Goal: Find specific page/section: Find specific page/section

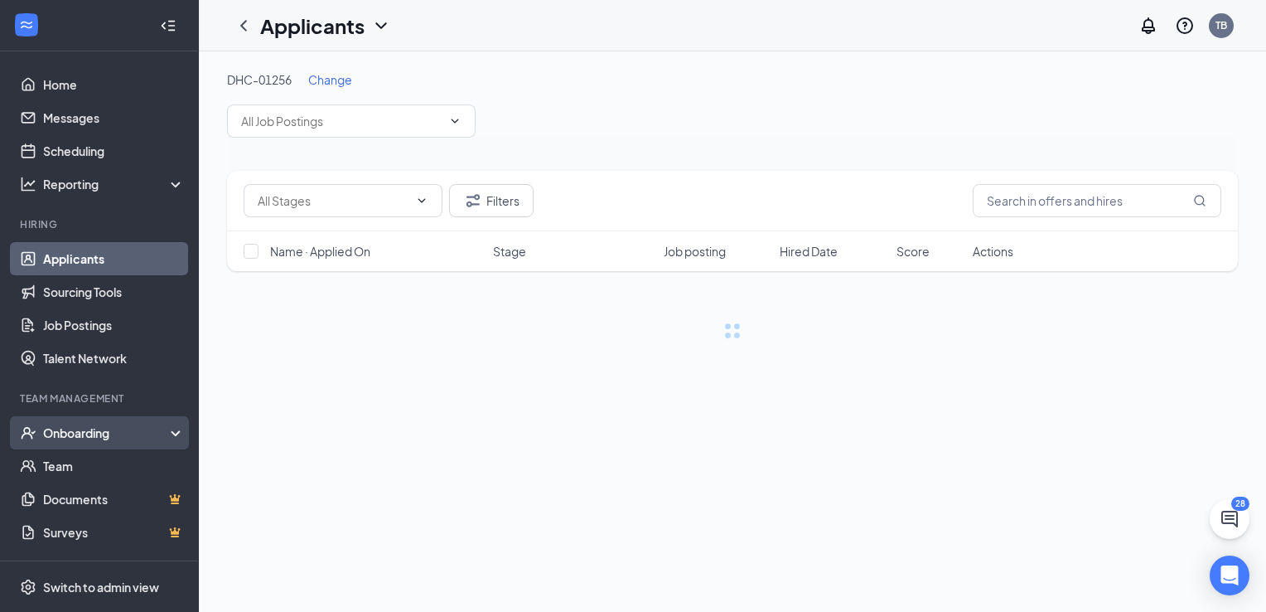
click at [105, 445] on div "Onboarding" at bounding box center [99, 432] width 199 height 33
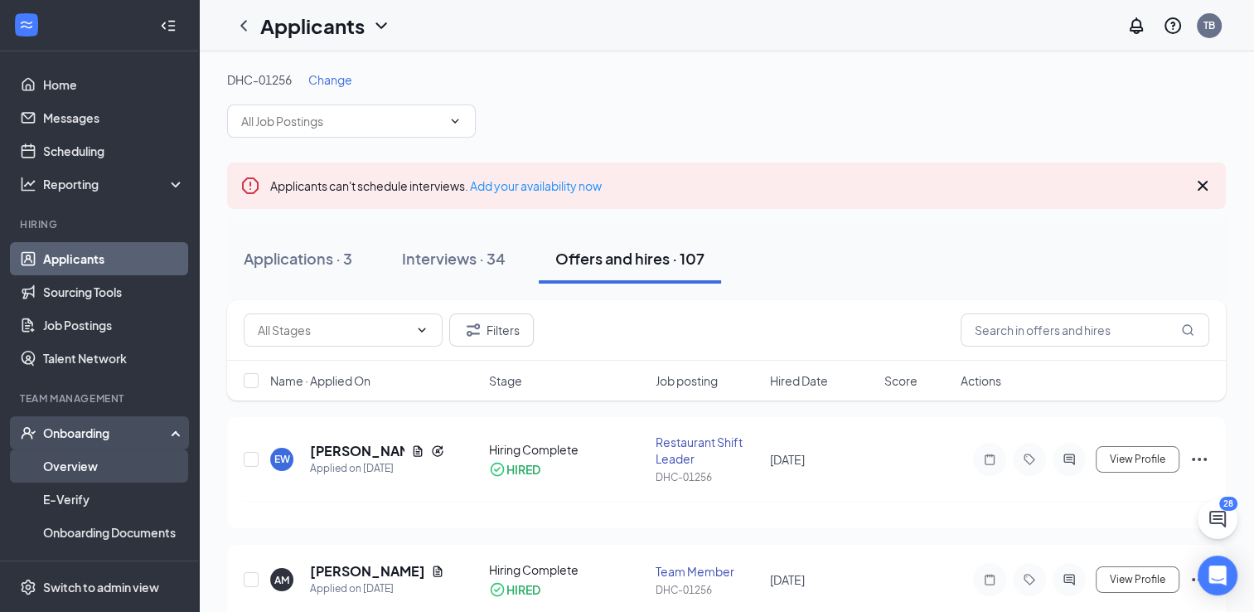
click at [98, 469] on link "Overview" at bounding box center [114, 465] width 142 height 33
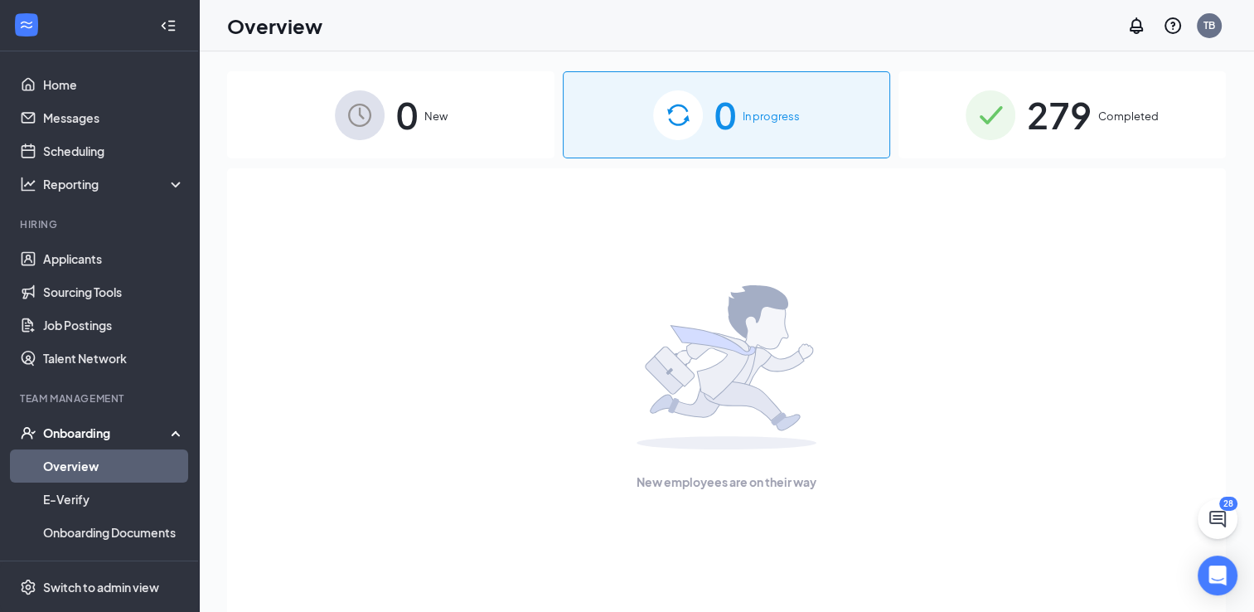
click at [1163, 80] on div "279 Completed" at bounding box center [1061, 114] width 327 height 87
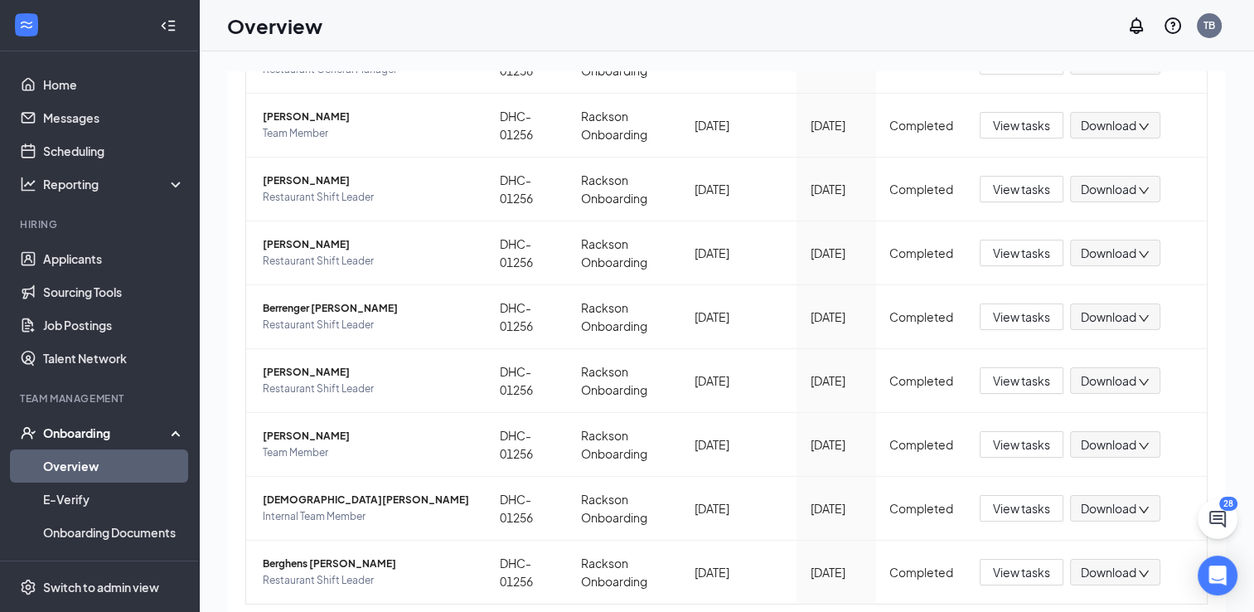
scroll to position [378, 0]
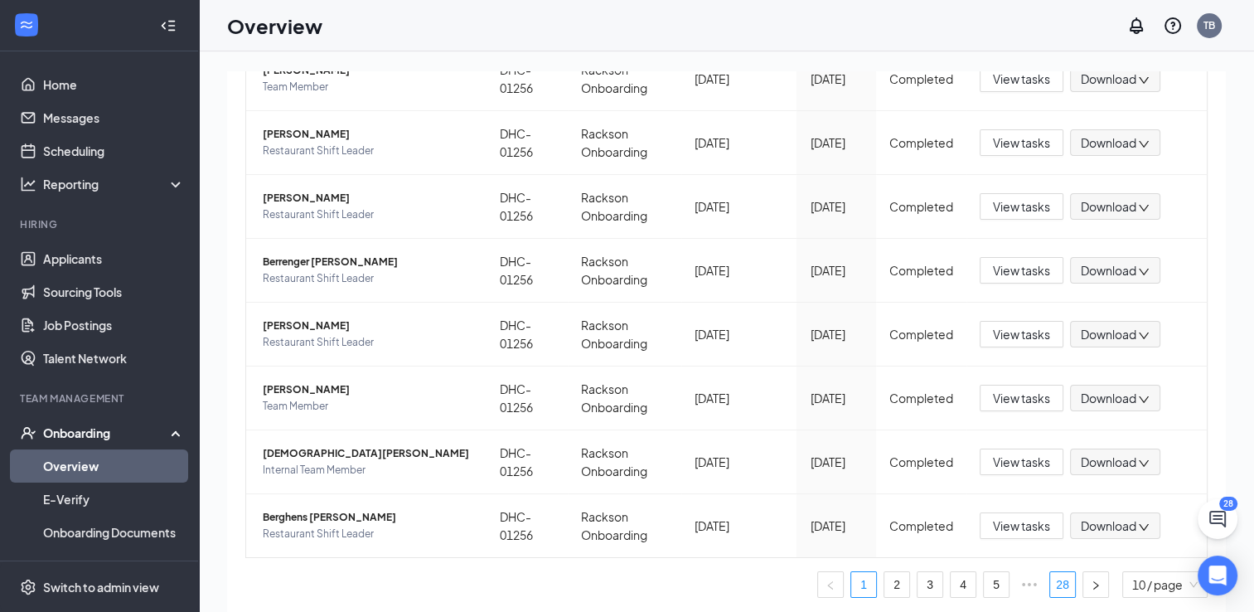
click at [1051, 579] on link "28" at bounding box center [1062, 584] width 25 height 25
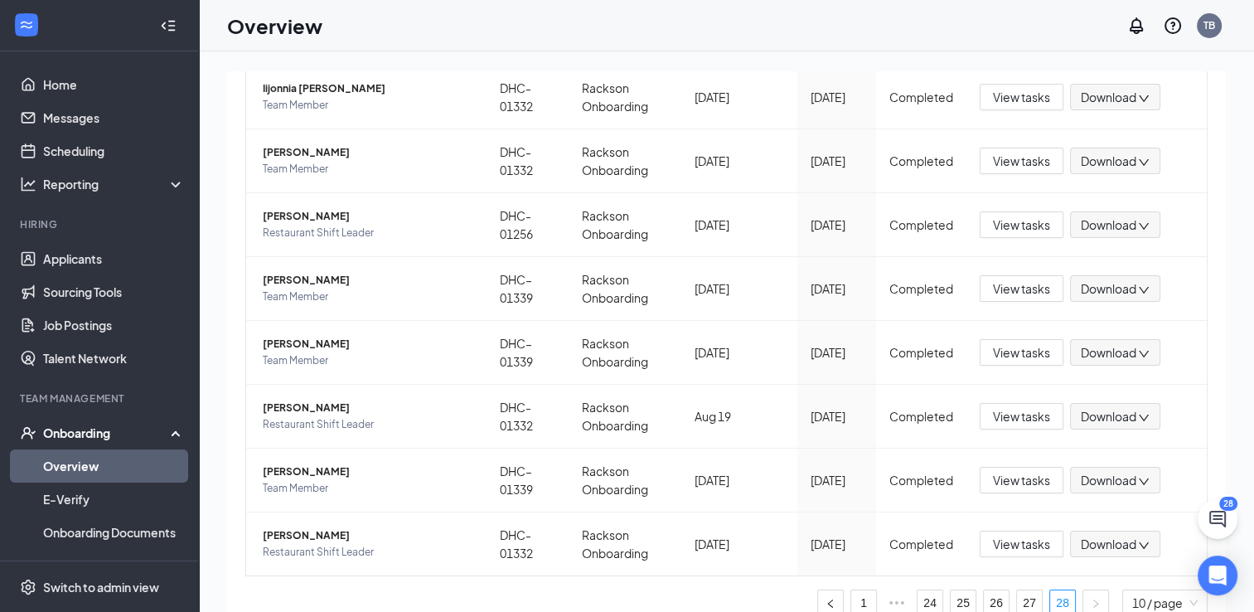
scroll to position [315, 0]
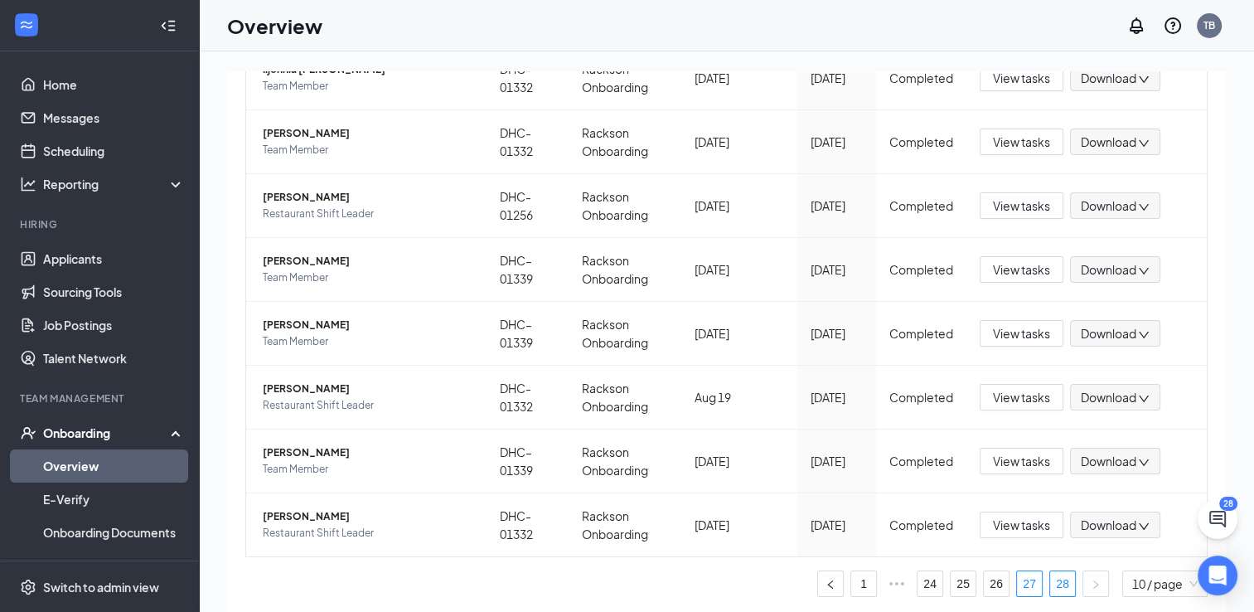
click at [1025, 583] on link "27" at bounding box center [1029, 583] width 25 height 25
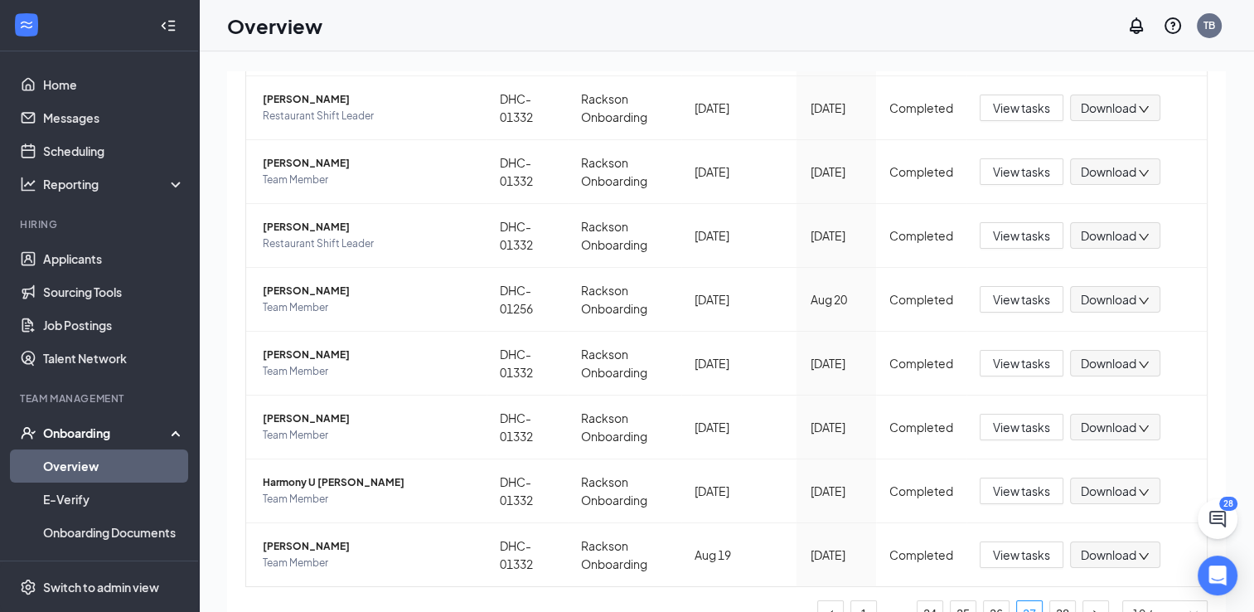
scroll to position [378, 0]
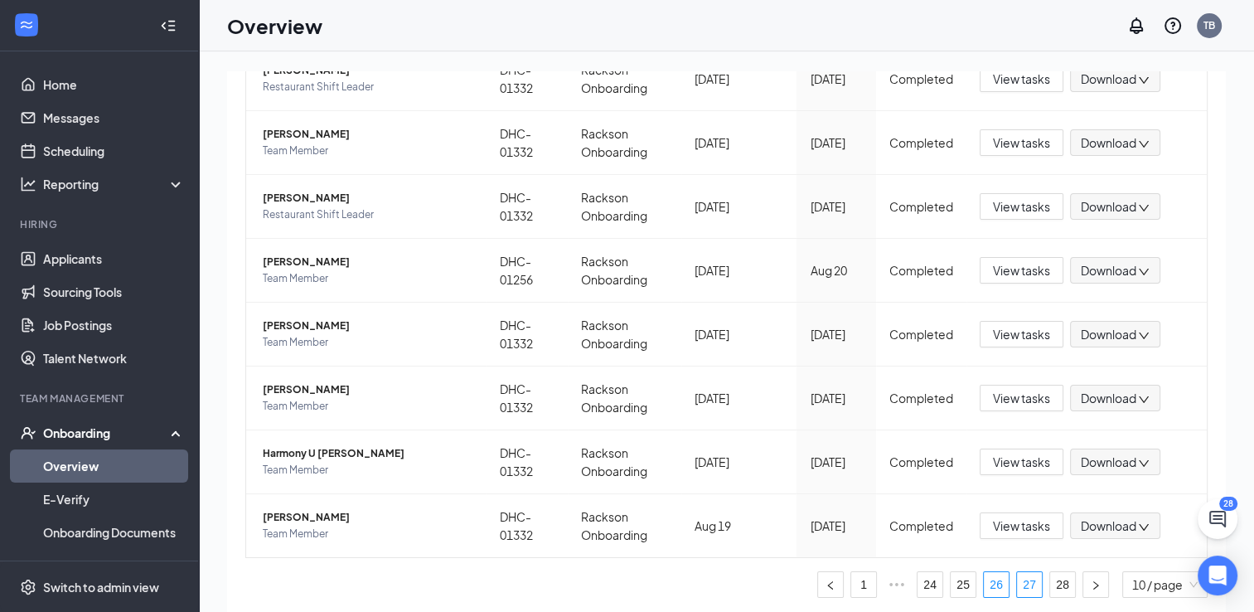
click at [984, 584] on link "26" at bounding box center [996, 584] width 25 height 25
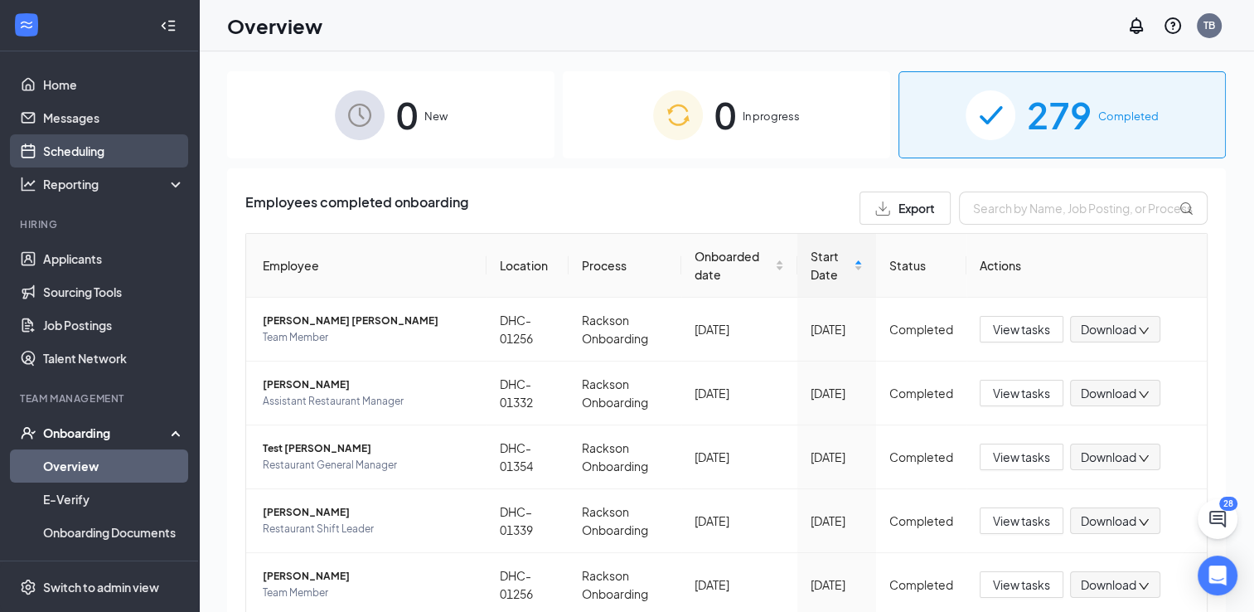
click at [92, 154] on link "Scheduling" at bounding box center [114, 150] width 142 height 33
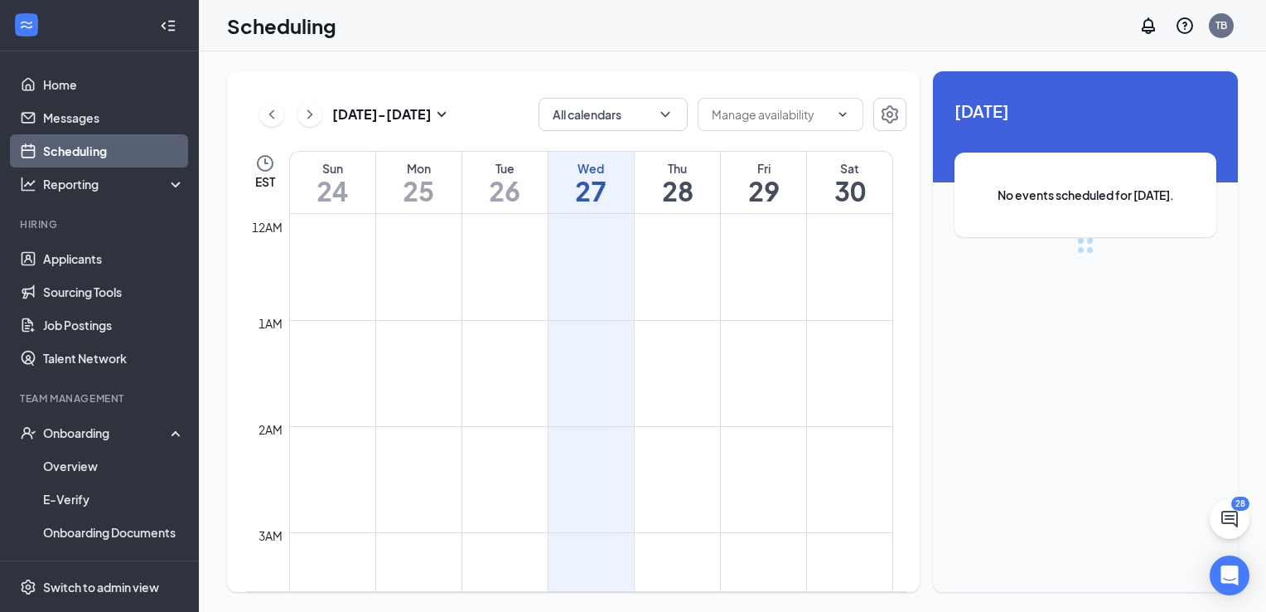
scroll to position [815, 0]
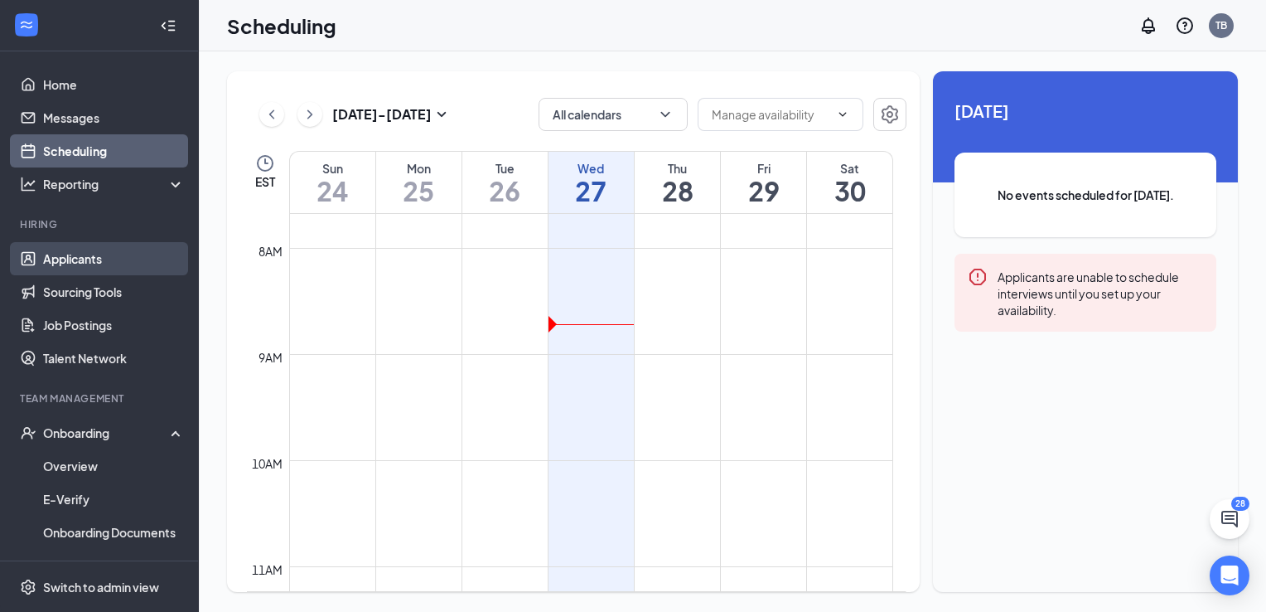
click at [113, 254] on link "Applicants" at bounding box center [114, 258] width 142 height 33
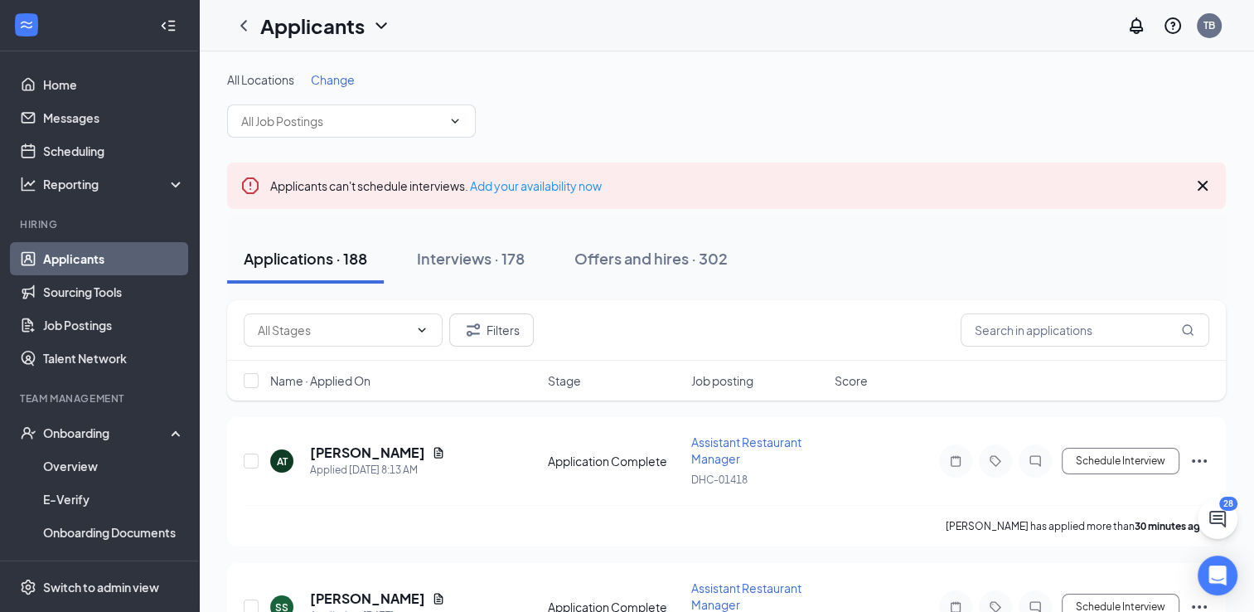
click at [1192, 186] on icon "Cross" at bounding box center [1202, 186] width 20 height 20
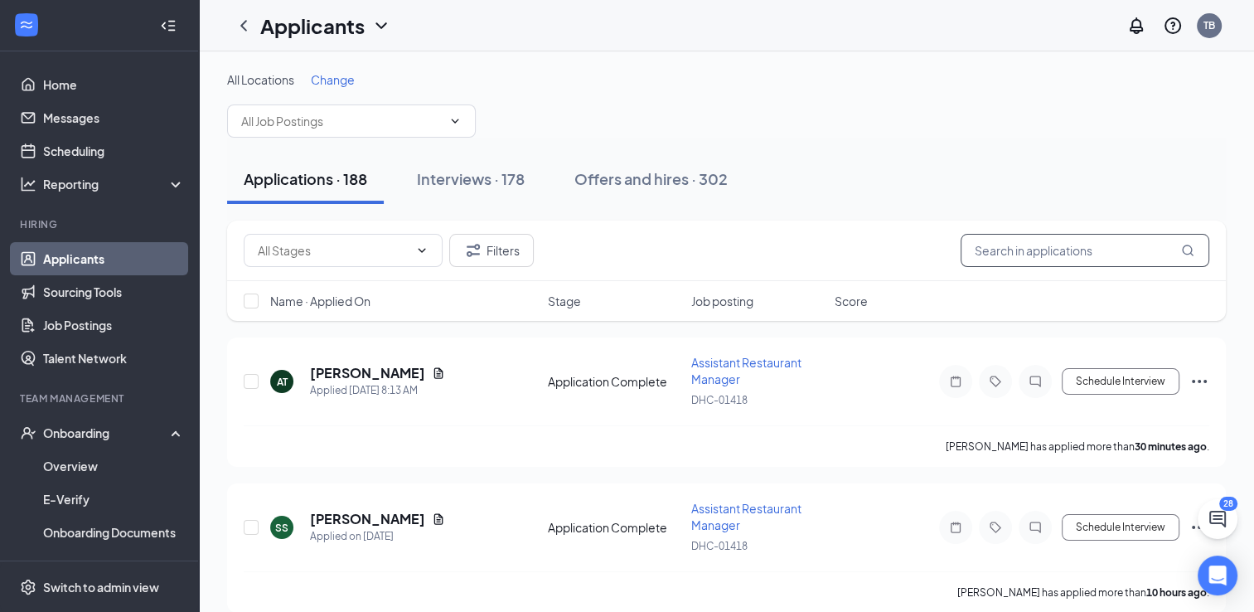
click at [1117, 247] on input "text" at bounding box center [1084, 250] width 249 height 33
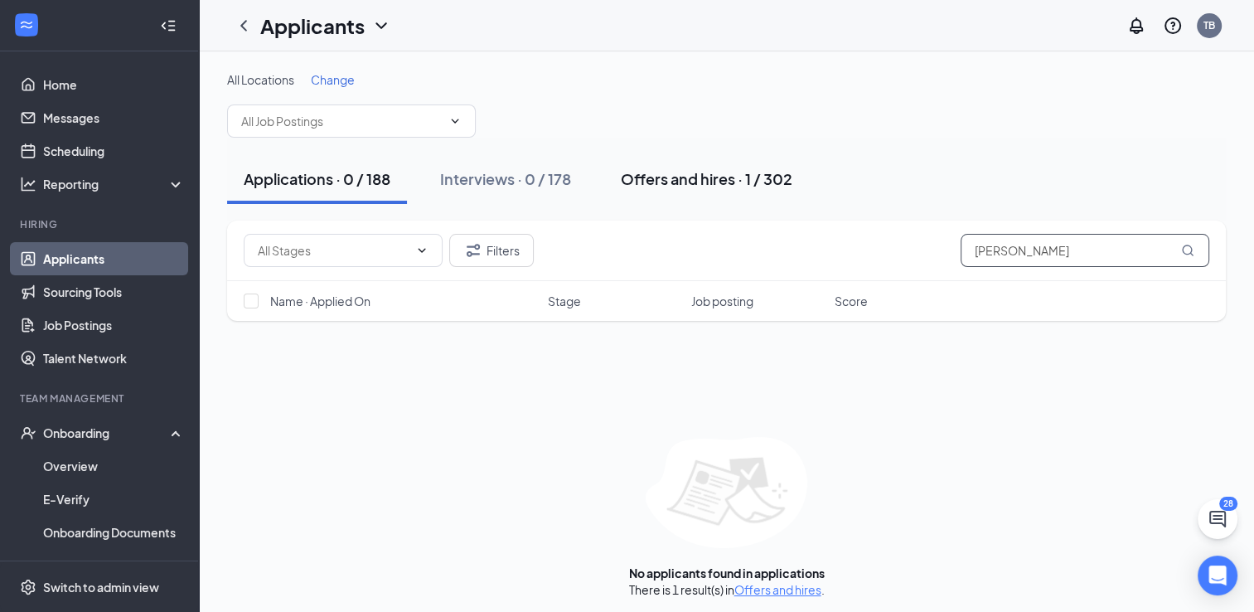
type input "[PERSON_NAME]"
click at [760, 188] on button "Offers and hires · 1 / 302" at bounding box center [706, 179] width 205 height 50
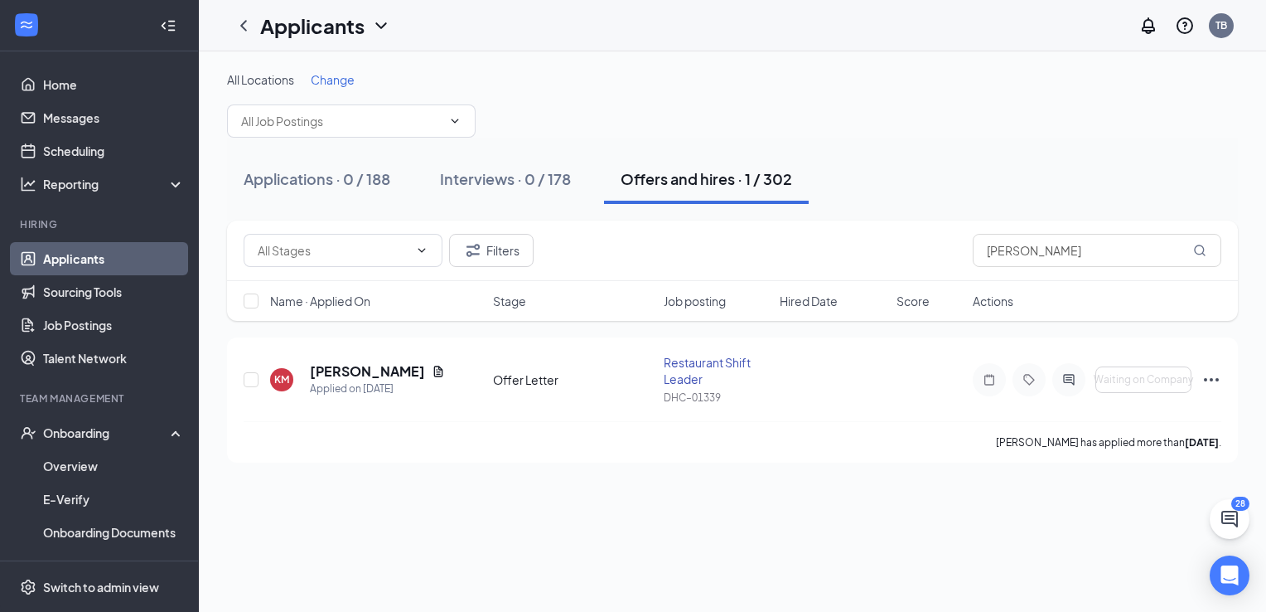
click at [760, 188] on button "Offers and hires · 1 / 302" at bounding box center [706, 179] width 205 height 50
click at [390, 85] on div "All Locations Change" at bounding box center [732, 79] width 1011 height 17
click at [1233, 526] on icon "ChatActive" at bounding box center [1230, 519] width 20 height 20
click at [969, 596] on div "28" at bounding box center [959, 591] width 28 height 20
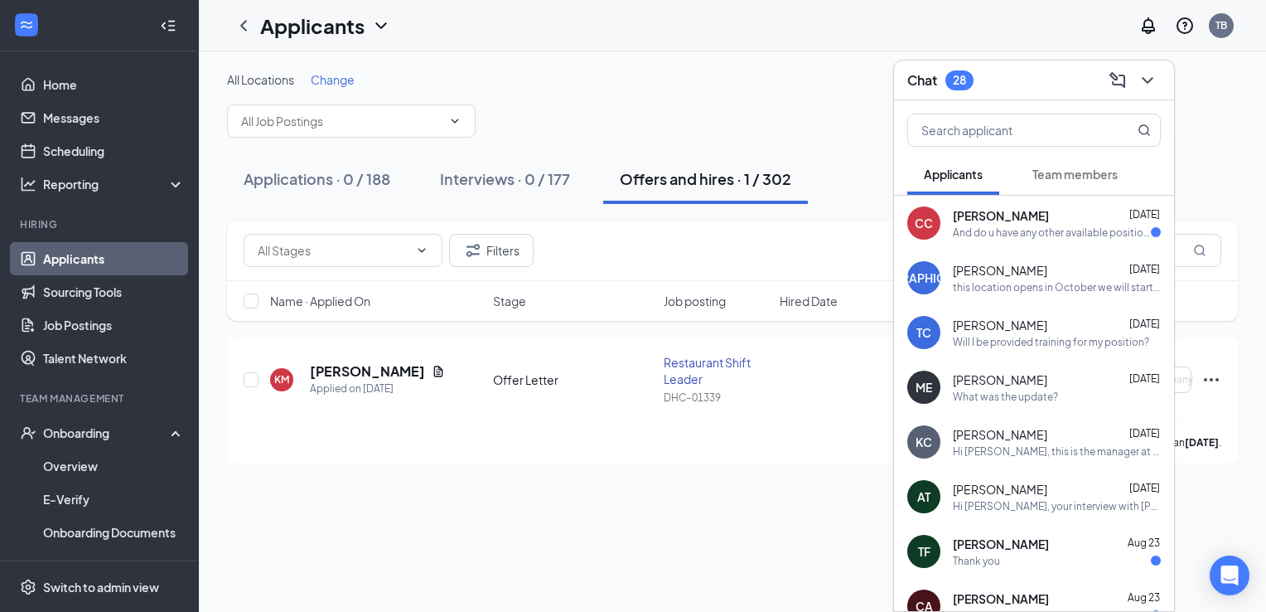
click at [1022, 230] on div "And do u have any other available positions" at bounding box center [1052, 232] width 198 height 14
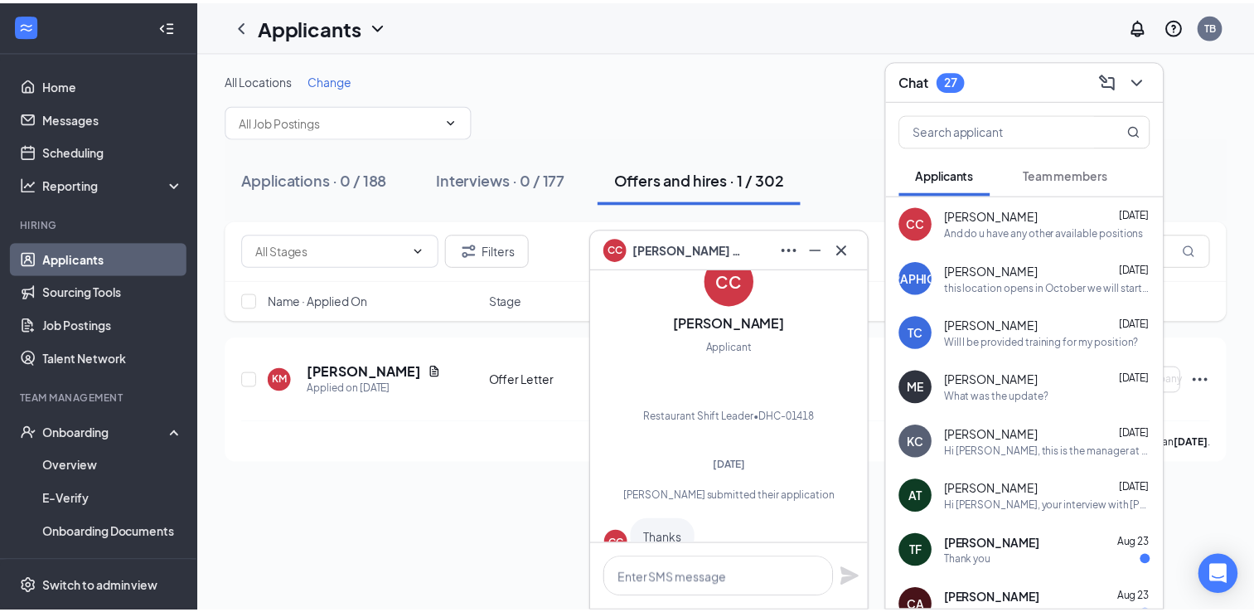
scroll to position [-577, 0]
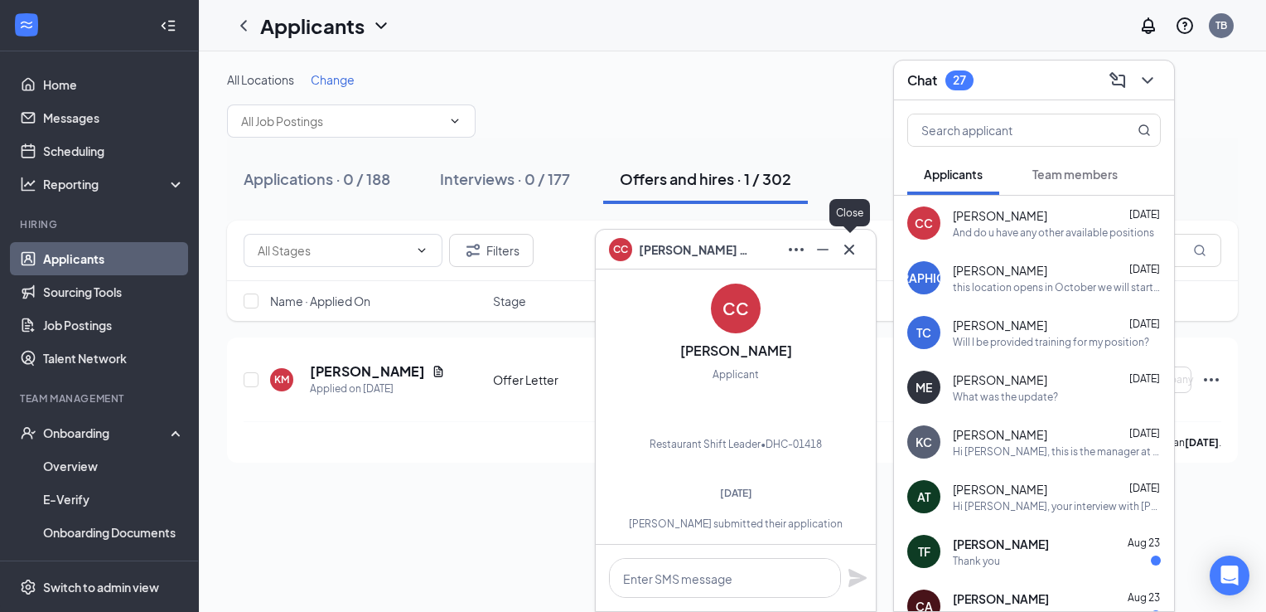
click at [852, 245] on icon "Cross" at bounding box center [849, 249] width 10 height 10
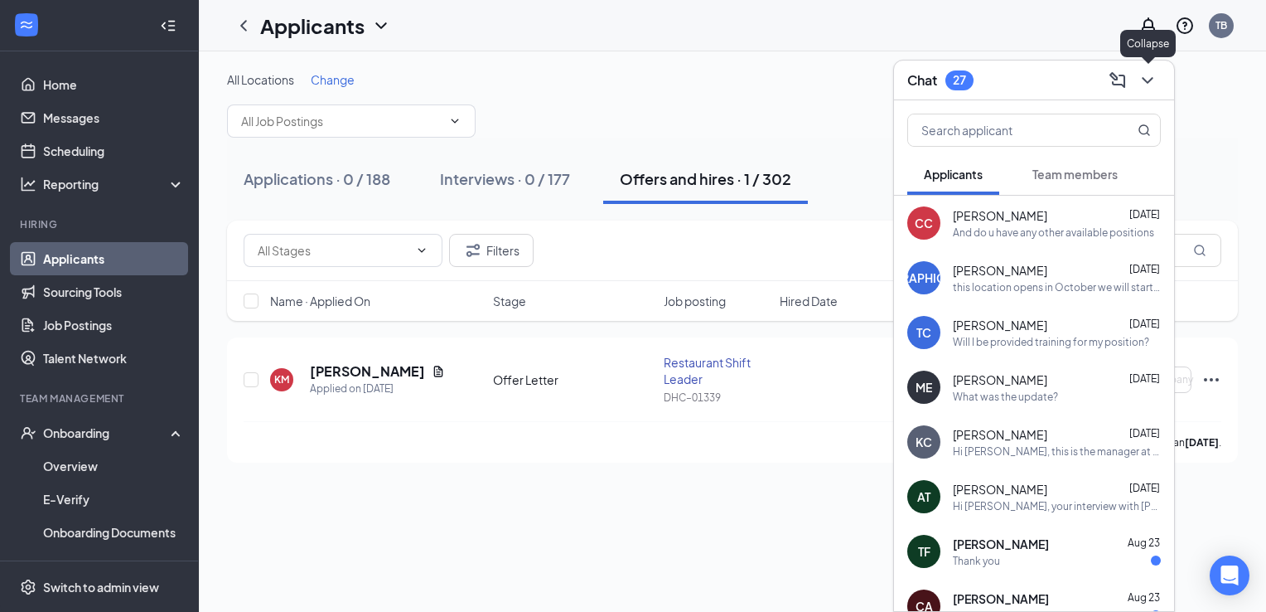
click at [1147, 75] on icon "ChevronDown" at bounding box center [1148, 80] width 20 height 20
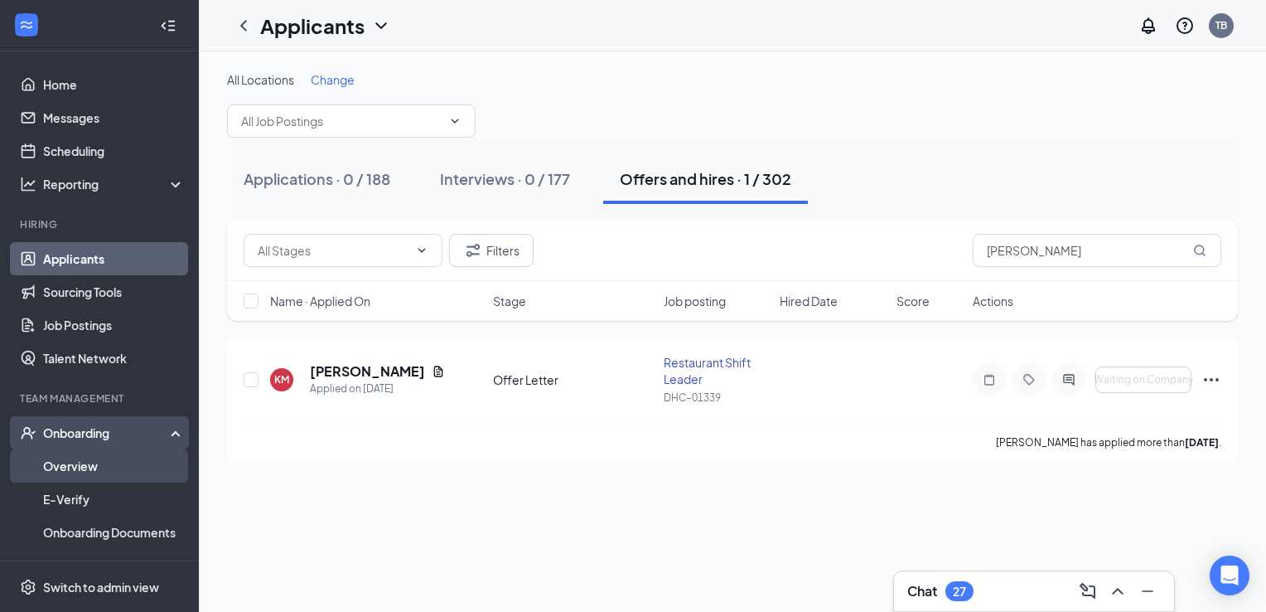
click at [80, 461] on link "Overview" at bounding box center [114, 465] width 142 height 33
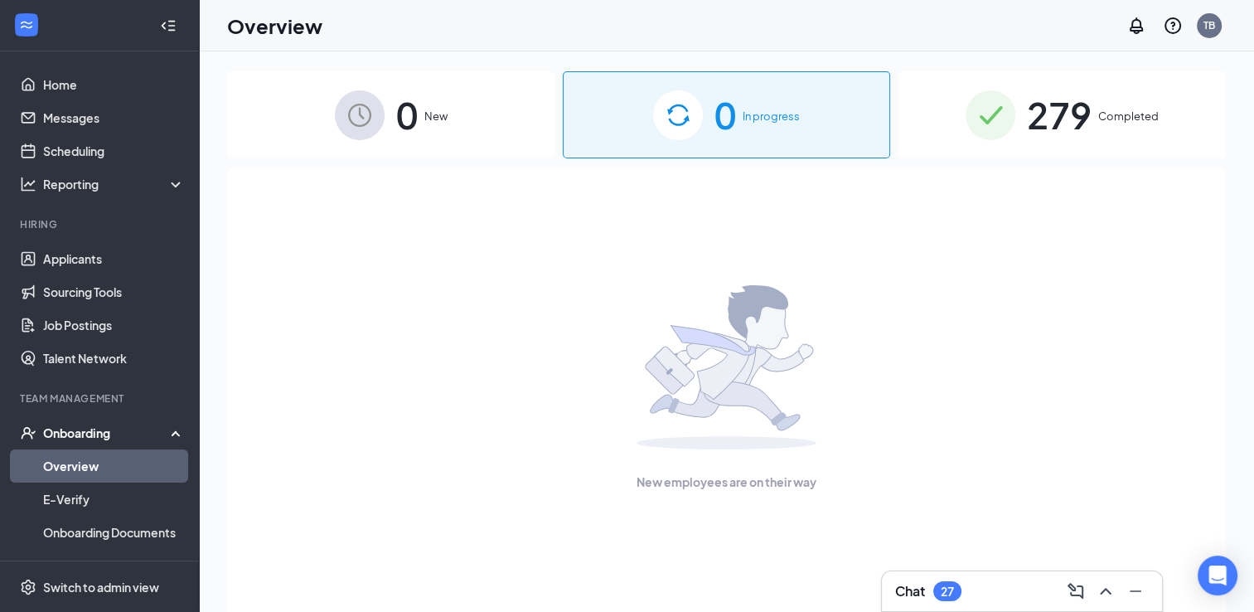
click at [1062, 101] on span "279" at bounding box center [1059, 114] width 65 height 57
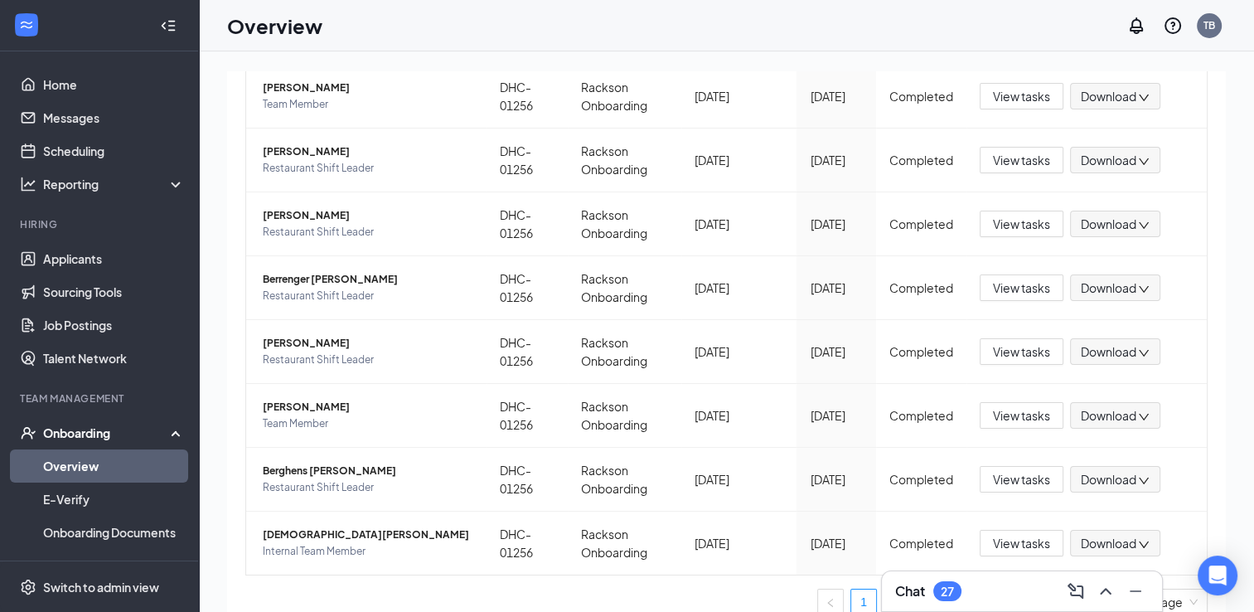
scroll to position [378, 0]
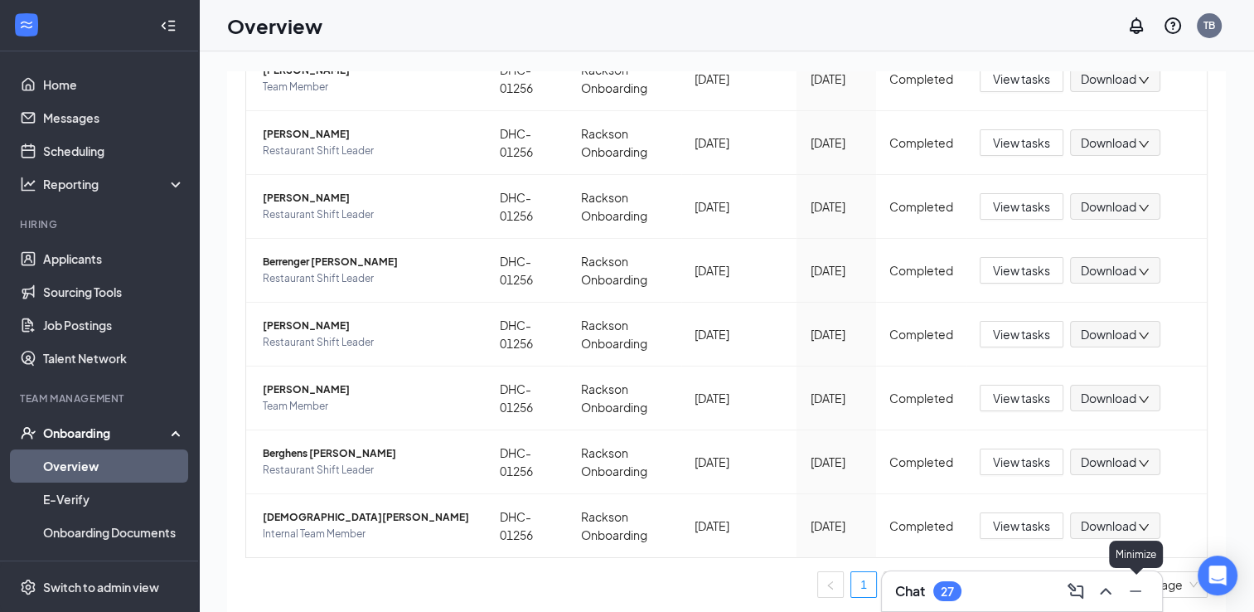
click at [1144, 592] on icon "Minimize" at bounding box center [1135, 591] width 20 height 20
click at [1057, 576] on link "28" at bounding box center [1062, 584] width 25 height 25
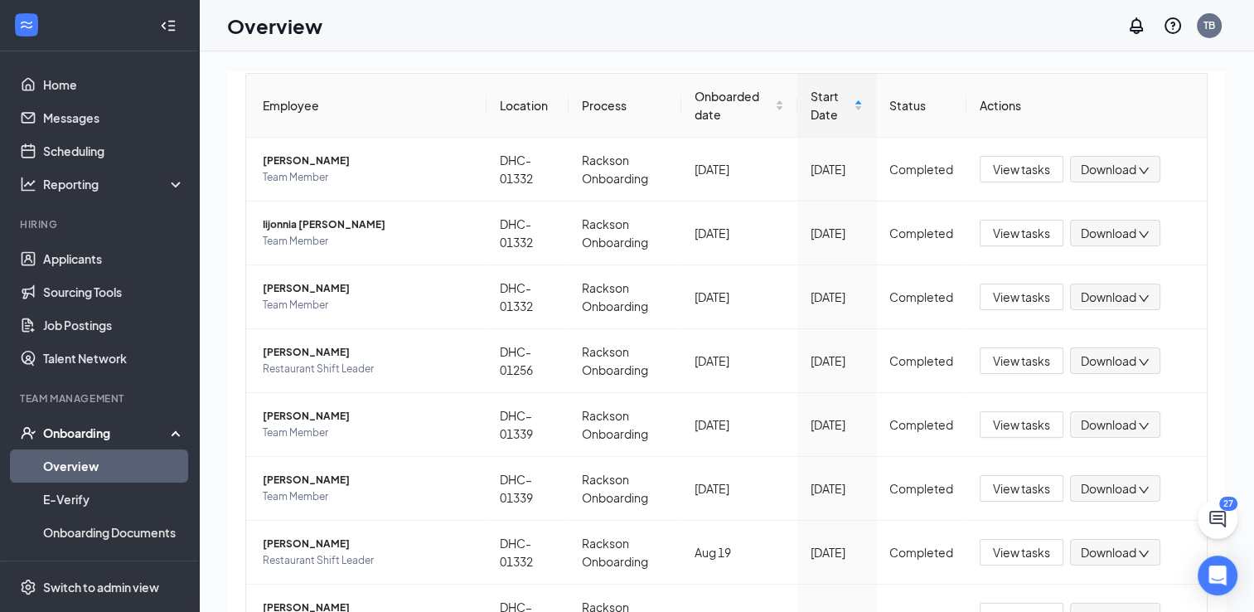
scroll to position [149, 0]
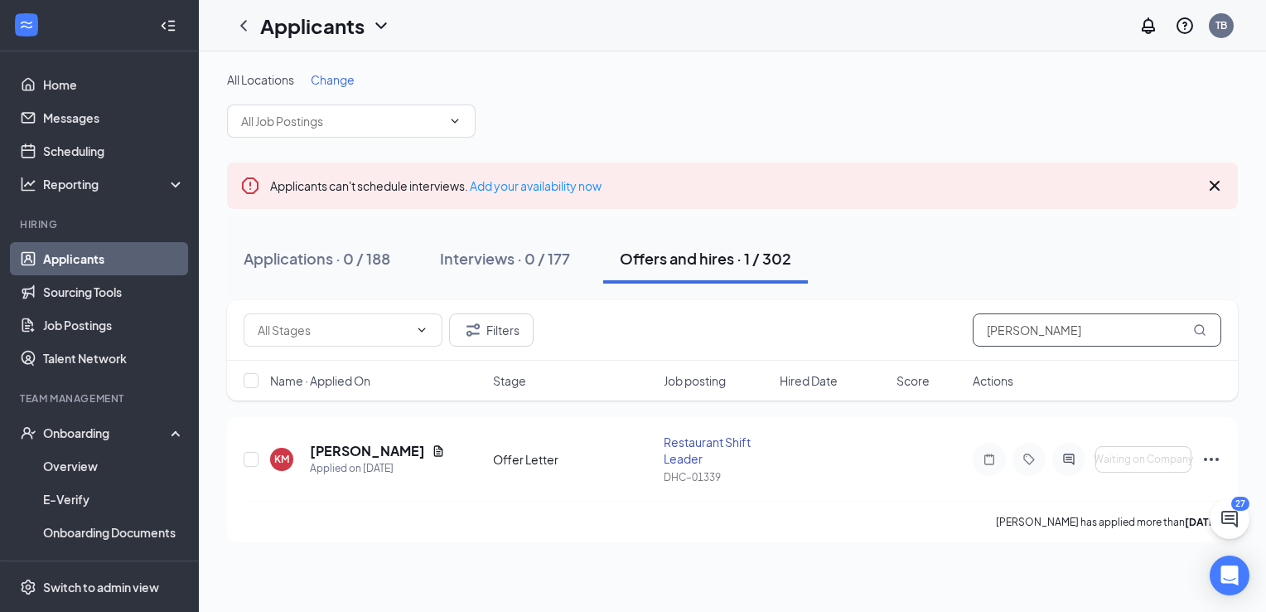
click at [1044, 328] on input "[PERSON_NAME]" at bounding box center [1097, 329] width 249 height 33
type input "M"
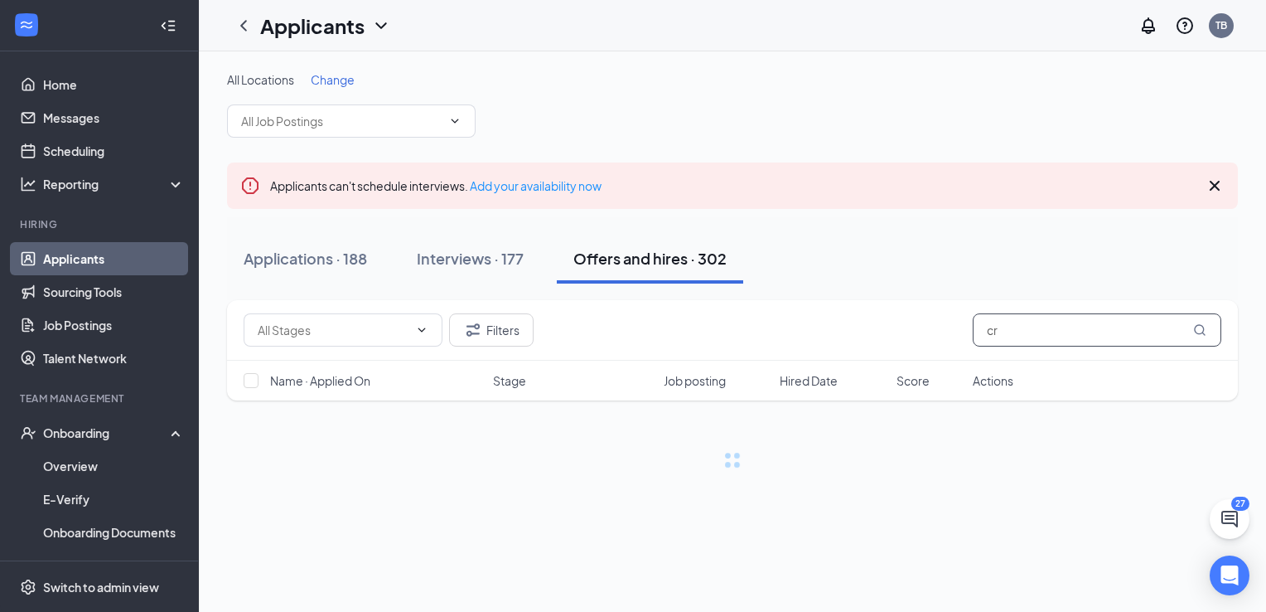
type input "c"
type input "a"
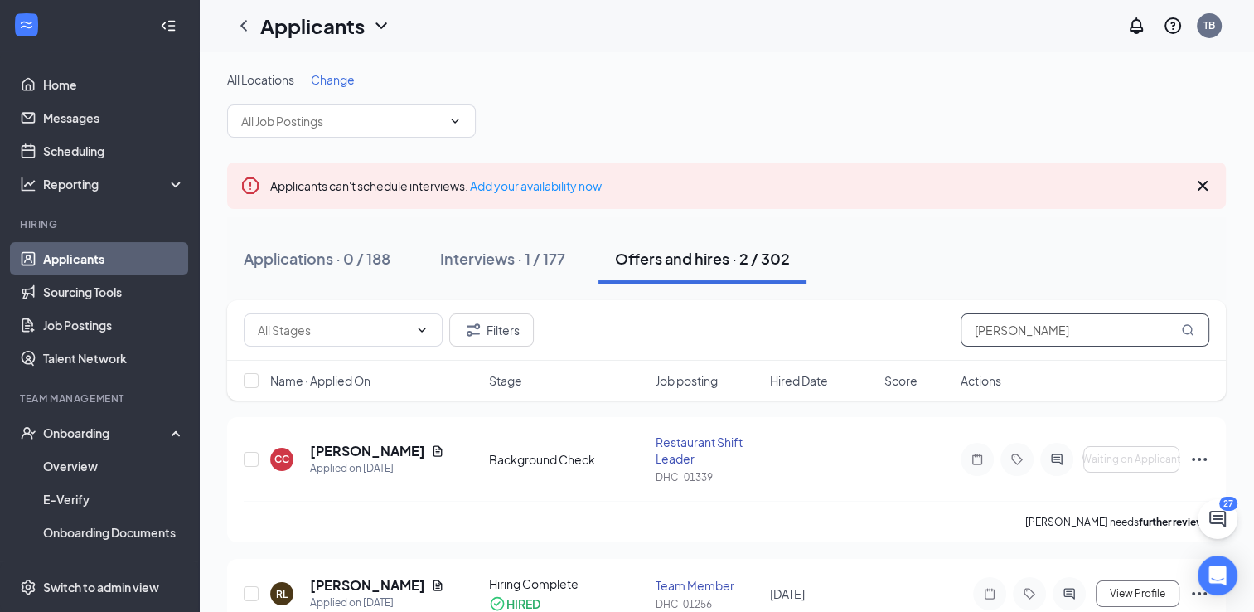
type input "[PERSON_NAME]"
